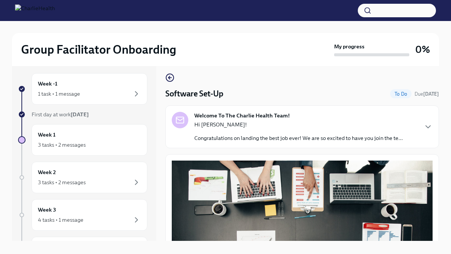
scroll to position [217, 0]
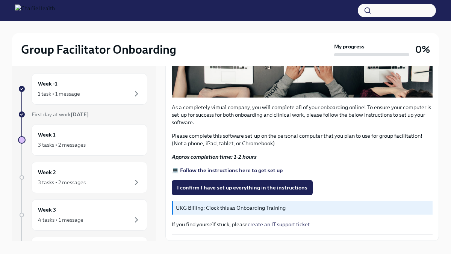
click at [202, 171] on strong "💻 Follow the instructions here to get set up" at bounding box center [227, 170] width 111 height 7
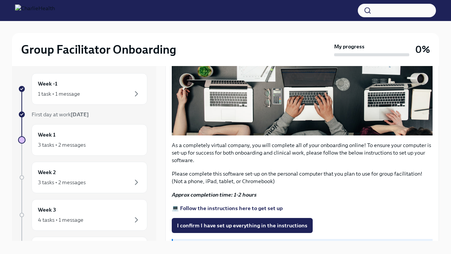
scroll to position [241, 0]
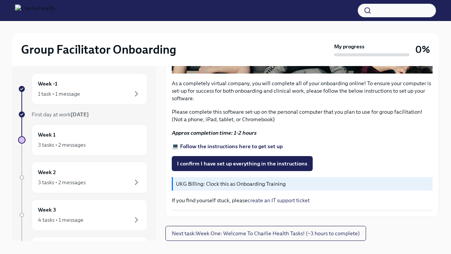
click at [222, 185] on p "UKG Billing: Clock this as Onboarding Training" at bounding box center [303, 184] width 254 height 8
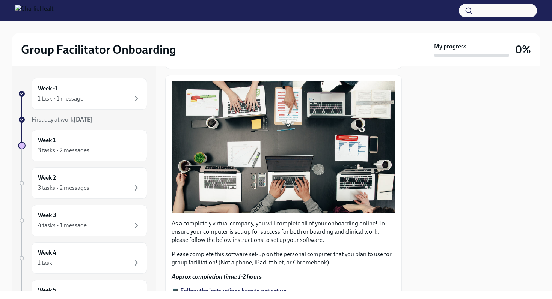
scroll to position [180, 0]
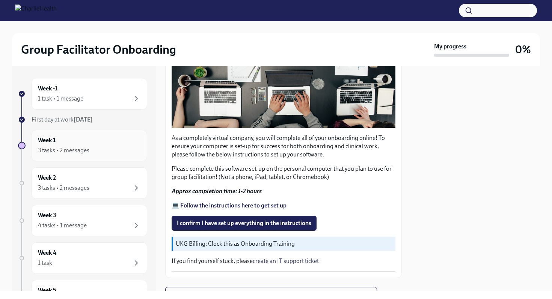
click at [113, 152] on div "3 tasks • 2 messages" at bounding box center [89, 150] width 103 height 9
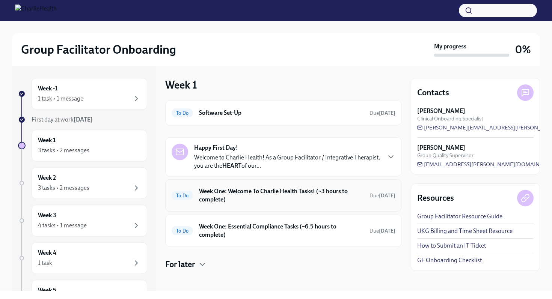
click at [220, 188] on h6 "Week One: Welcome To Charlie Health Tasks! (~3 hours to complete)" at bounding box center [281, 195] width 165 height 17
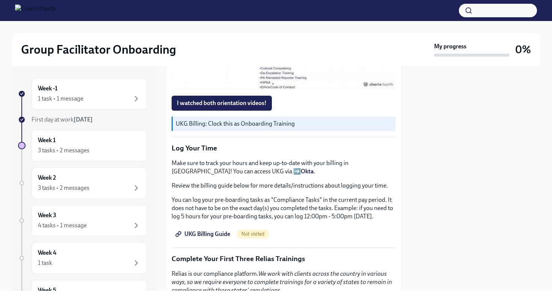
scroll to position [608, 0]
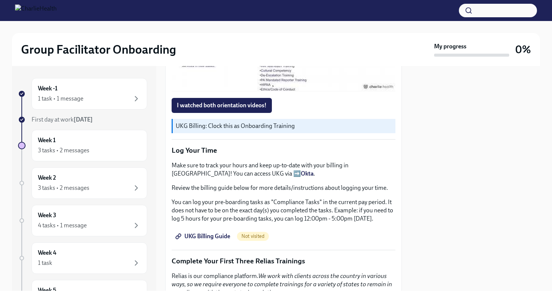
click at [222, 235] on span "UKG Billing Guide" at bounding box center [203, 237] width 53 height 8
click at [80, 95] on div "1 task • 1 message" at bounding box center [60, 99] width 45 height 8
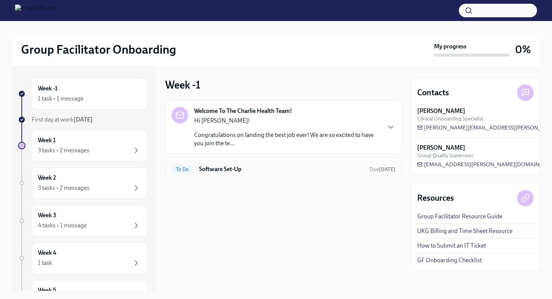
click at [222, 169] on h6 "Software Set-Up" at bounding box center [281, 169] width 165 height 8
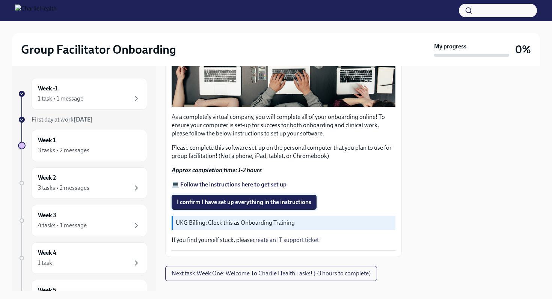
scroll to position [202, 0]
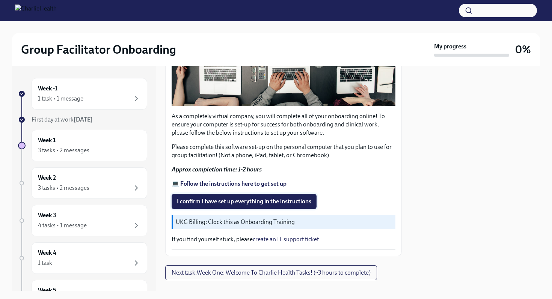
click at [232, 201] on span "I confirm I have set up everything in the instructions" at bounding box center [244, 202] width 134 height 8
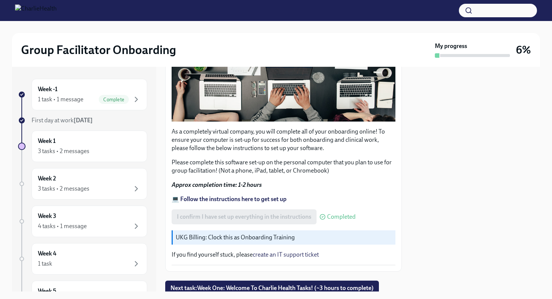
scroll to position [216, 0]
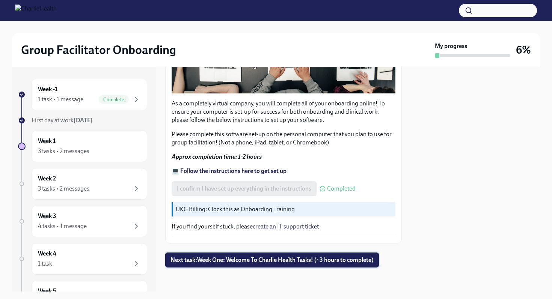
click at [273, 254] on span "Next task : Week One: Welcome To Charlie Health Tasks! (~3 hours to complete)" at bounding box center [272, 261] width 203 height 8
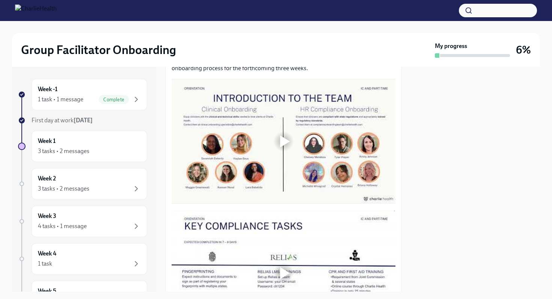
scroll to position [360, 0]
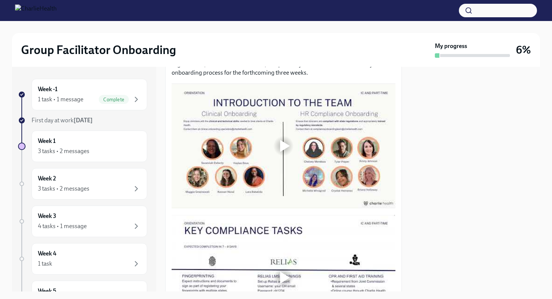
click at [286, 143] on div at bounding box center [285, 146] width 10 height 12
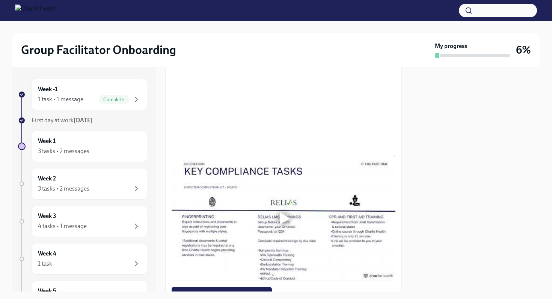
scroll to position [420, 0]
click at [283, 209] on div at bounding box center [284, 218] width 24 height 24
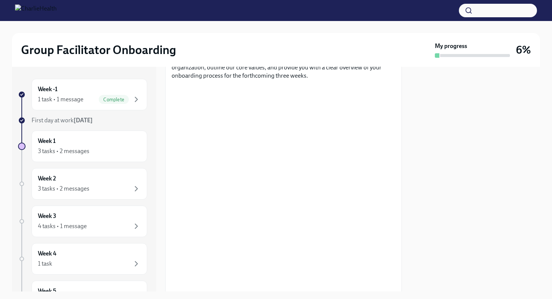
scroll to position [346, 0]
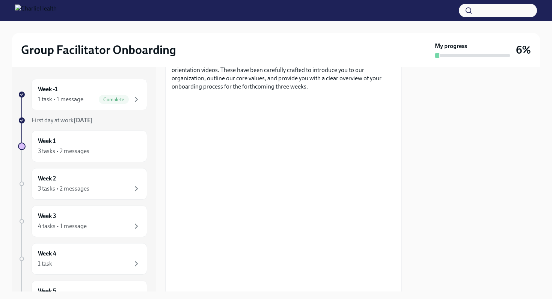
click at [450, 157] on div at bounding box center [475, 179] width 129 height 225
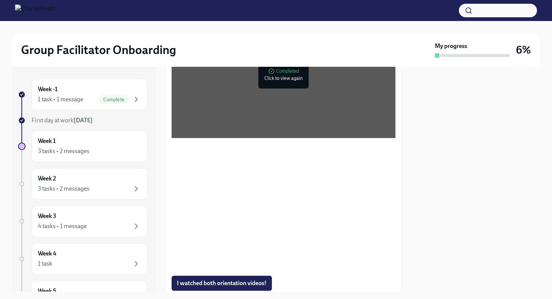
scroll to position [438, 0]
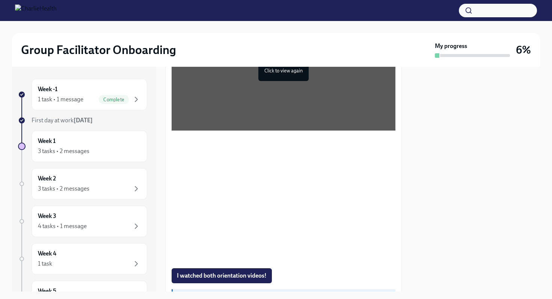
click at [449, 149] on div at bounding box center [475, 179] width 129 height 225
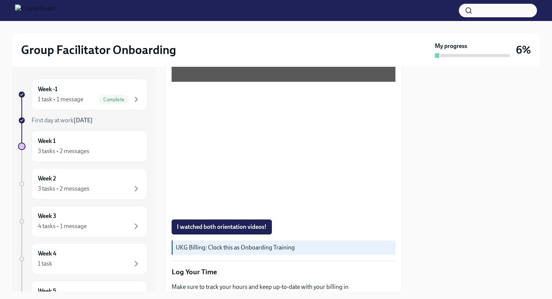
scroll to position [486, 0]
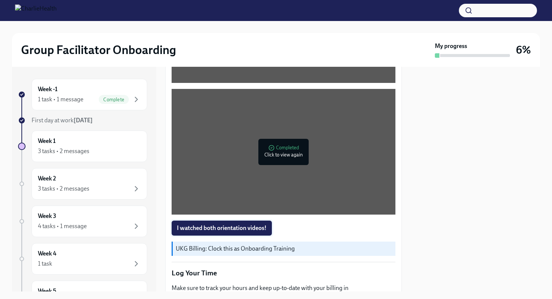
click at [248, 231] on span "I watched both orientation videos!" at bounding box center [222, 229] width 90 height 8
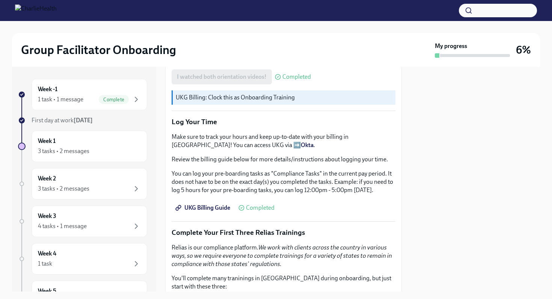
scroll to position [647, 0]
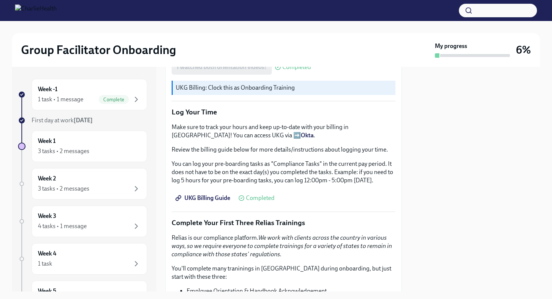
click at [205, 195] on span "UKG Billing Guide" at bounding box center [203, 199] width 53 height 8
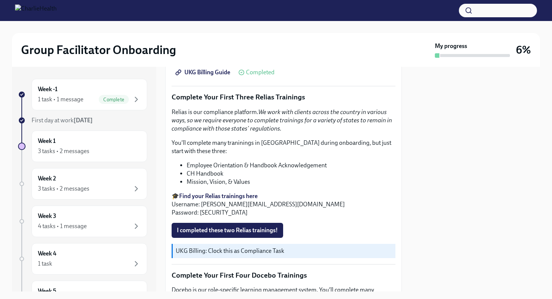
scroll to position [774, 0]
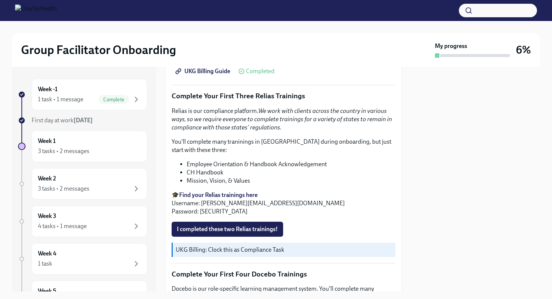
click at [246, 196] on strong "Find your Relias trainings here" at bounding box center [218, 195] width 79 height 7
